Goal: Transaction & Acquisition: Subscribe to service/newsletter

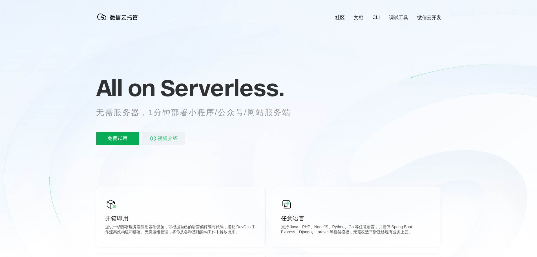
click at [130, 137] on p "免费试用" at bounding box center [117, 139] width 43 height 14
click at [108, 138] on p "免费试用" at bounding box center [117, 139] width 43 height 14
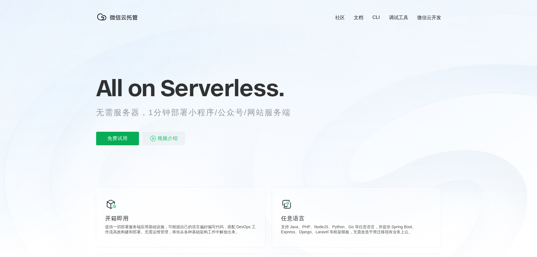
scroll to position [0, 1002]
click at [101, 141] on p "免费试用" at bounding box center [117, 139] width 43 height 14
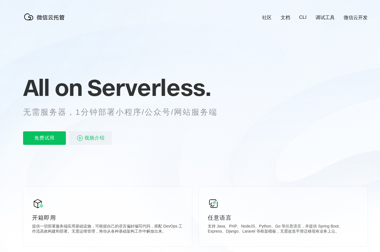
scroll to position [0, 1002]
click at [54, 20] on img at bounding box center [45, 16] width 45 height 11
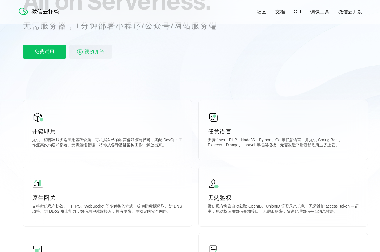
scroll to position [84, 0]
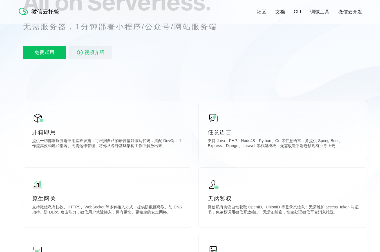
click at [351, 14] on link "微信云开发" at bounding box center [351, 12] width 24 height 6
click at [46, 53] on p "免费试用" at bounding box center [44, 53] width 43 height 14
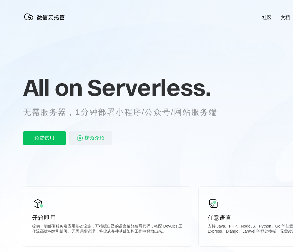
scroll to position [0, 1002]
